Goal: Transaction & Acquisition: Obtain resource

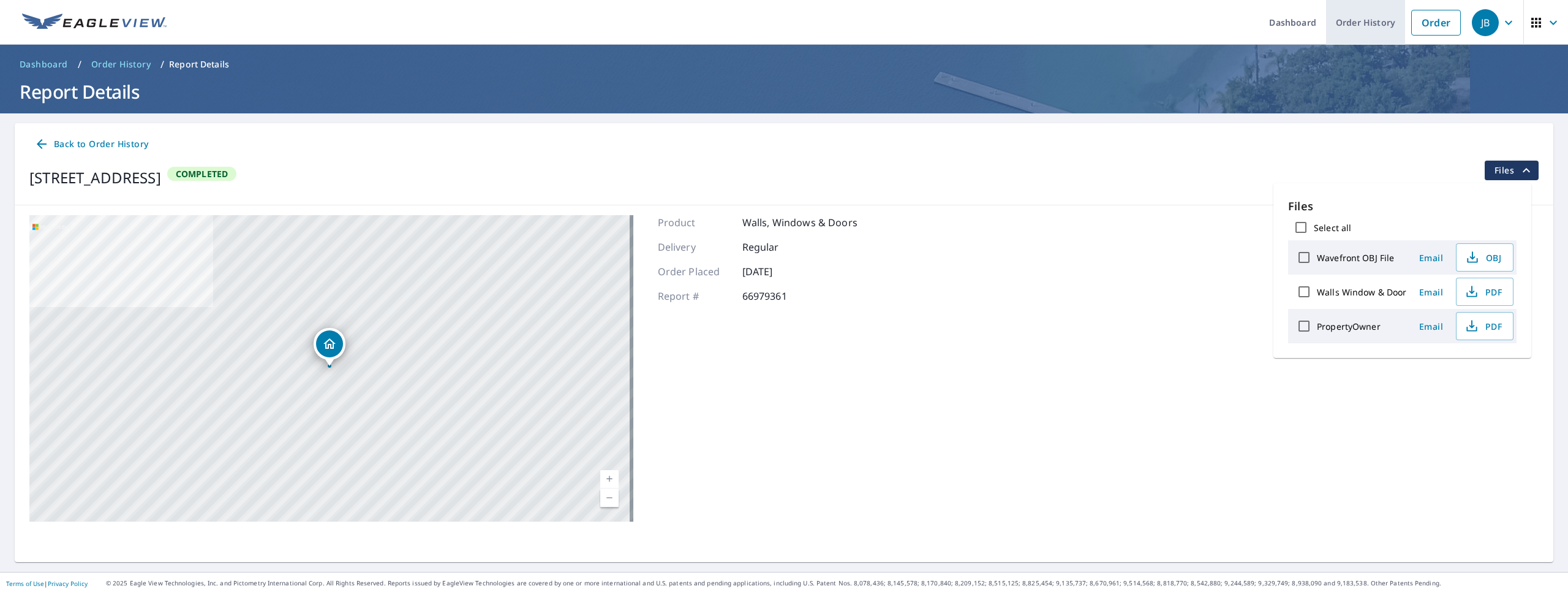
click at [1350, 28] on link "Order History" at bounding box center [1365, 22] width 79 height 44
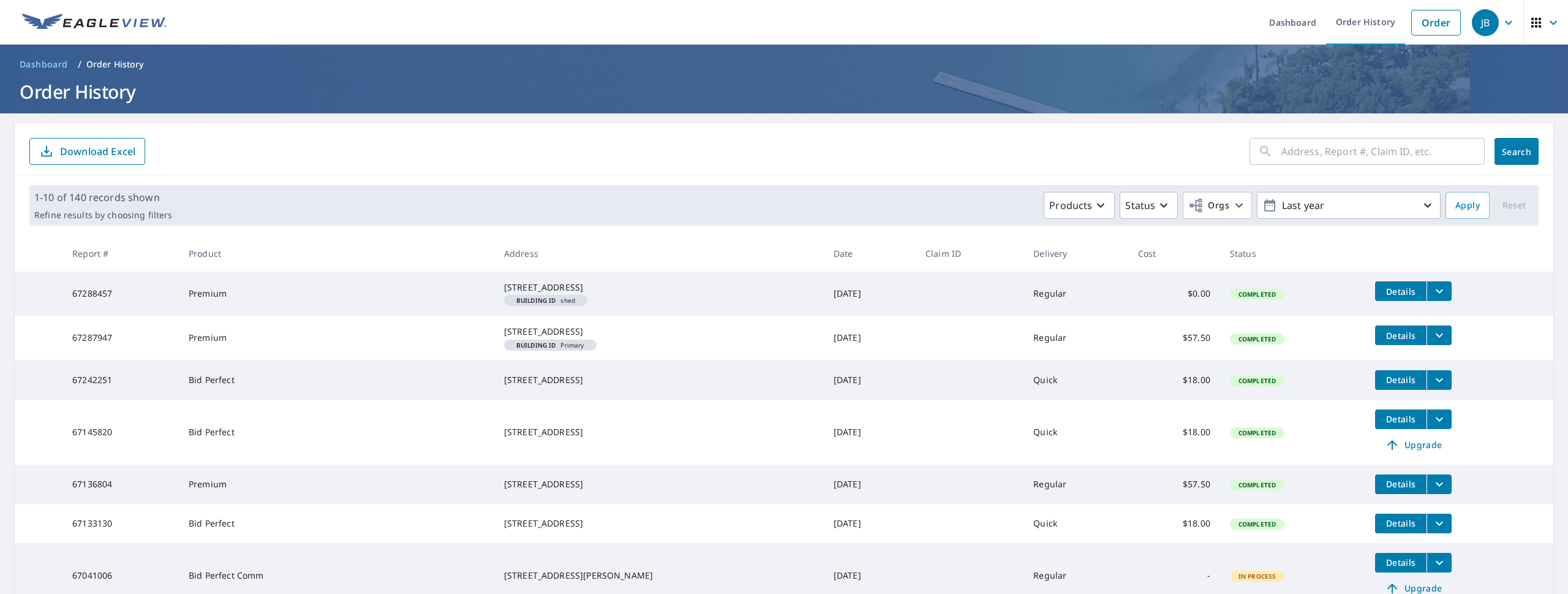
click at [1339, 145] on input "text" at bounding box center [1382, 151] width 204 height 35
type input "leesburg"
click button "Search" at bounding box center [1516, 151] width 44 height 27
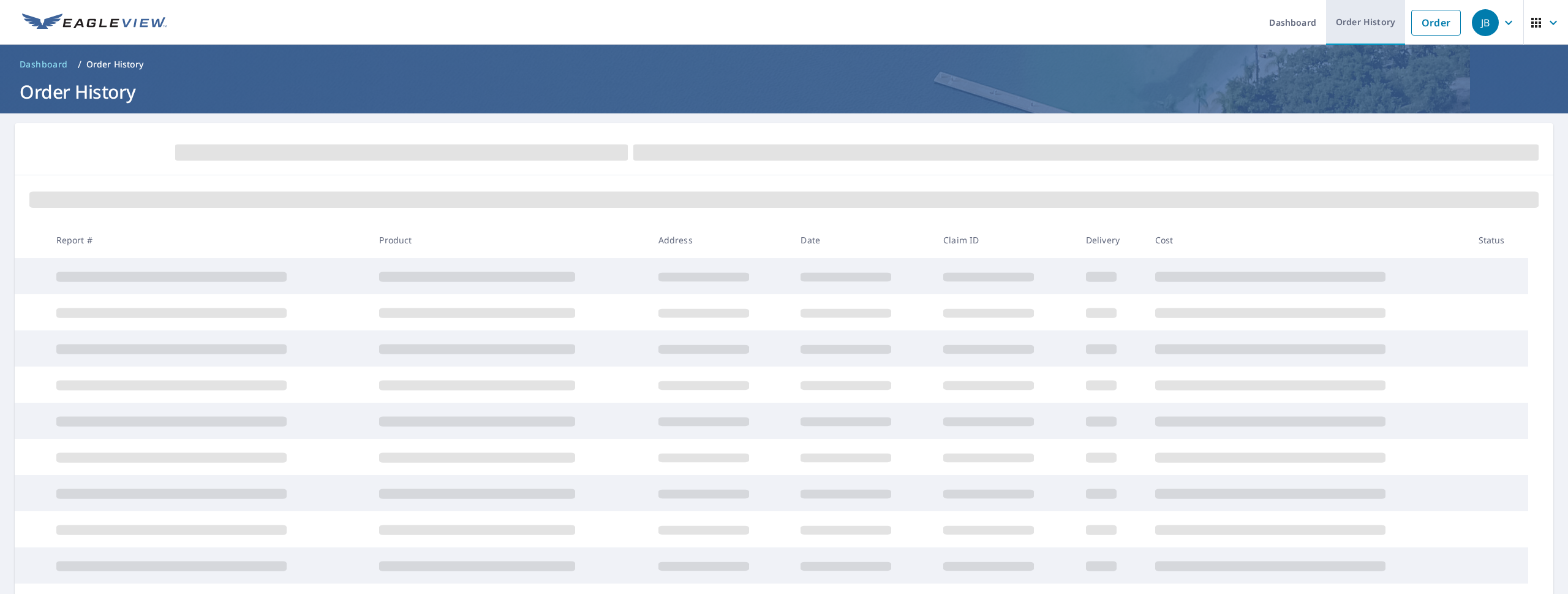
click at [1353, 28] on link "Order History" at bounding box center [1365, 22] width 79 height 44
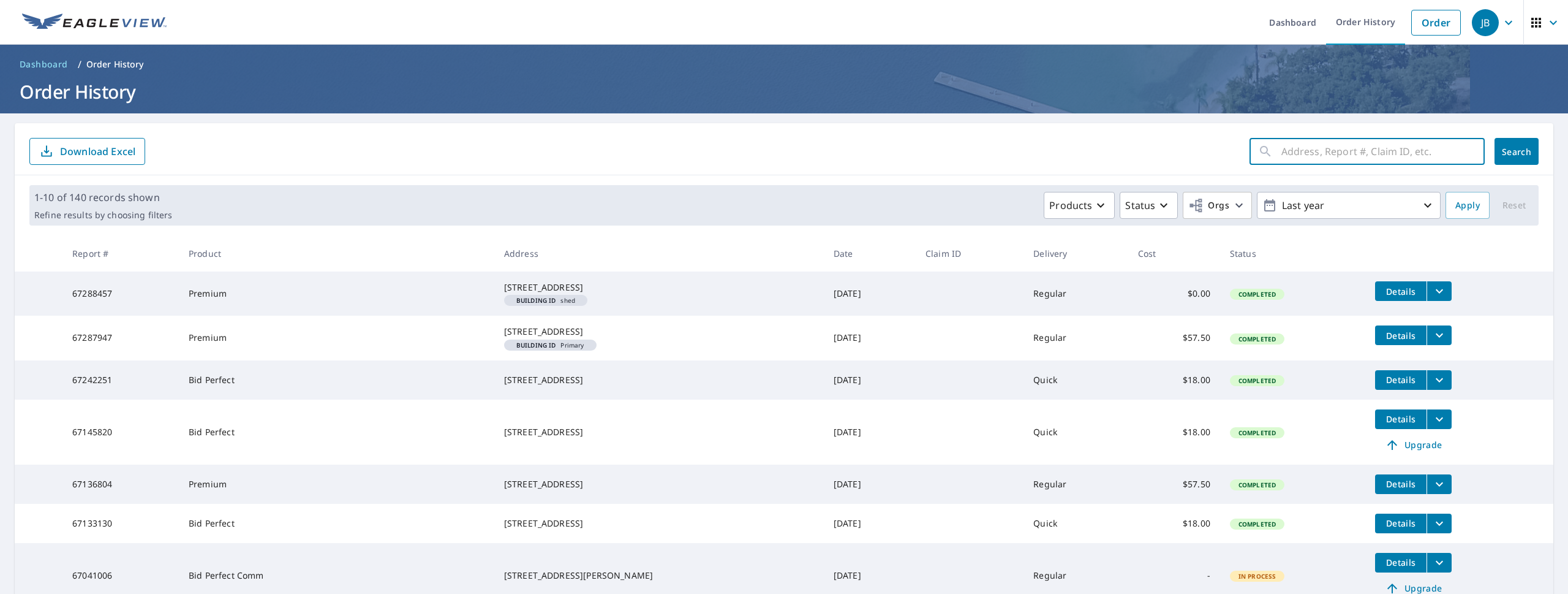
click at [1359, 154] on input "text" at bounding box center [1382, 151] width 204 height 35
type input "fishback"
click button "Search" at bounding box center [1516, 151] width 44 height 27
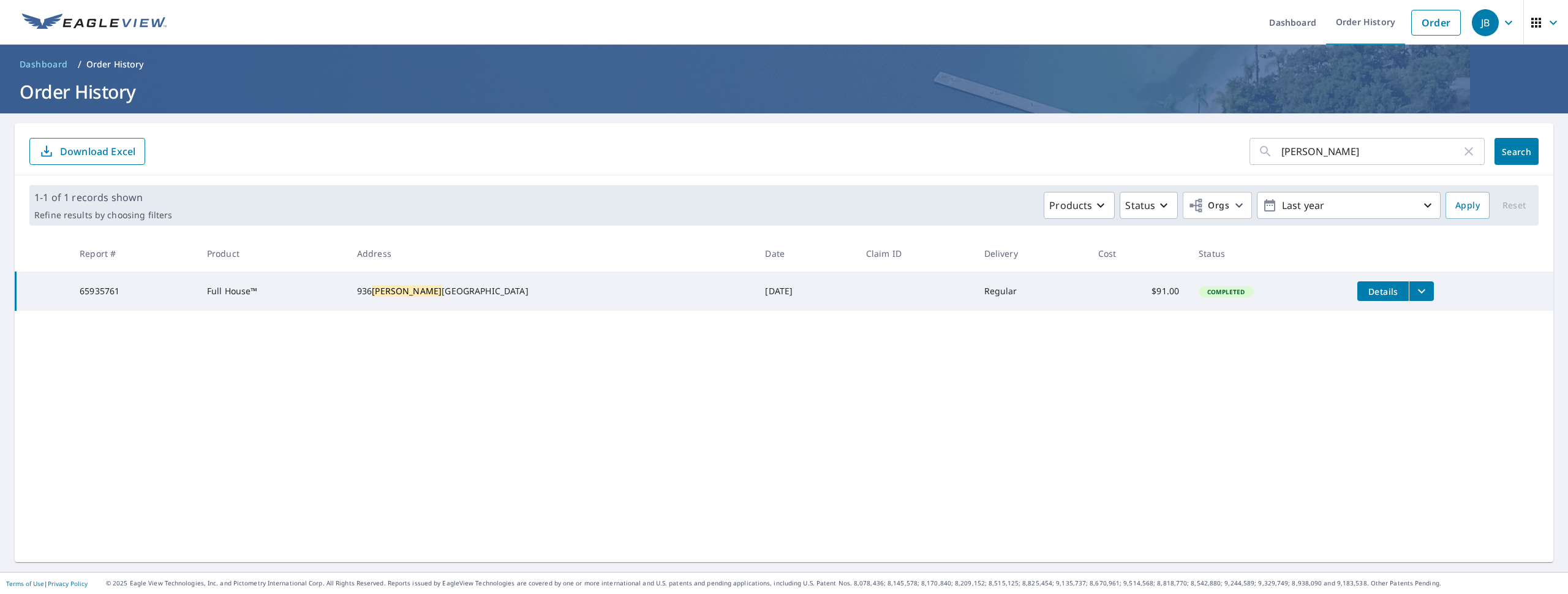
click at [1357, 298] on button "Details" at bounding box center [1382, 291] width 52 height 20
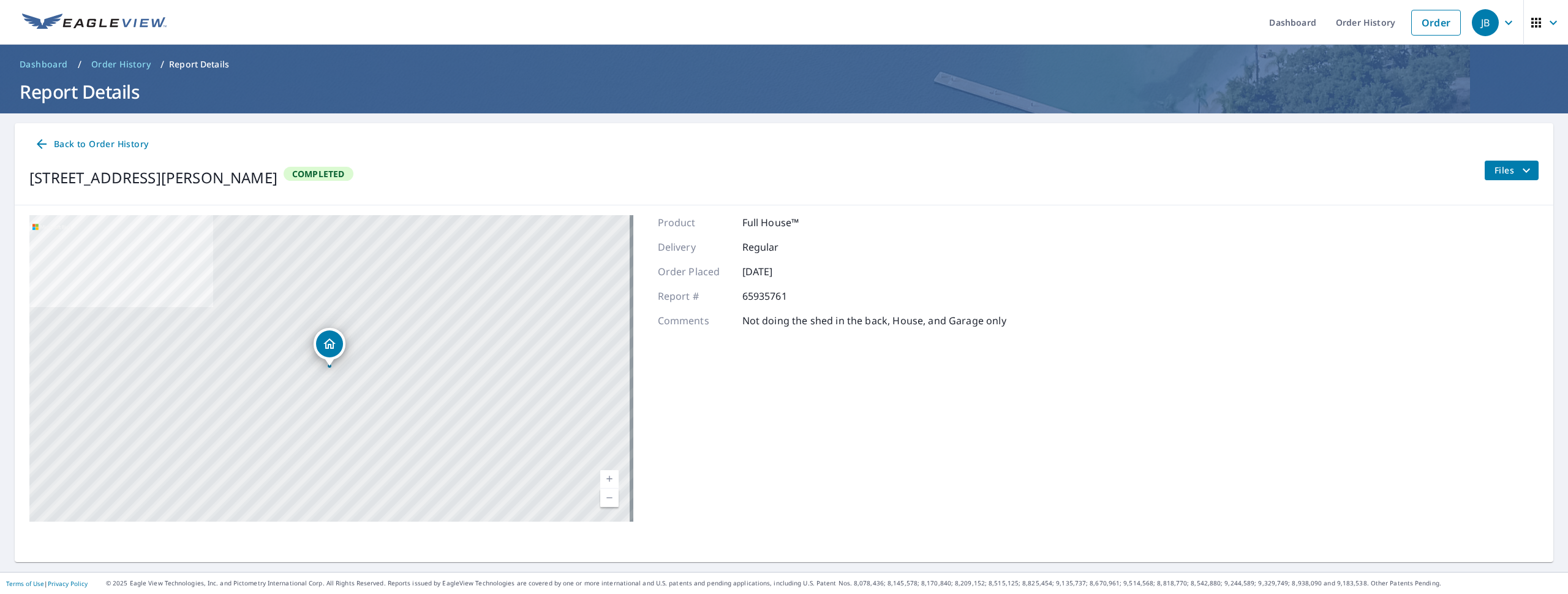
click at [1504, 173] on span "Files" at bounding box center [1514, 170] width 39 height 15
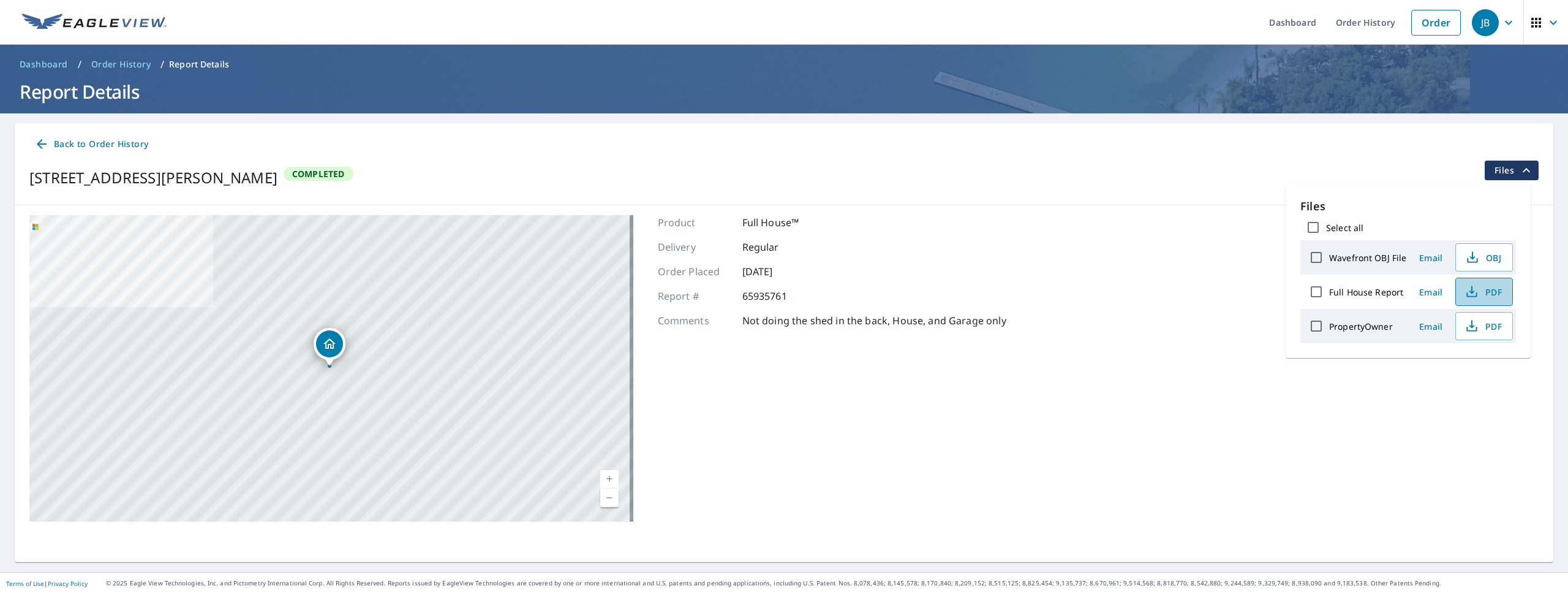
click at [1479, 292] on span "PDF" at bounding box center [1483, 292] width 39 height 15
click at [1455, 278] on button "PDF" at bounding box center [1483, 292] width 57 height 28
